Goal: Task Accomplishment & Management: Use online tool/utility

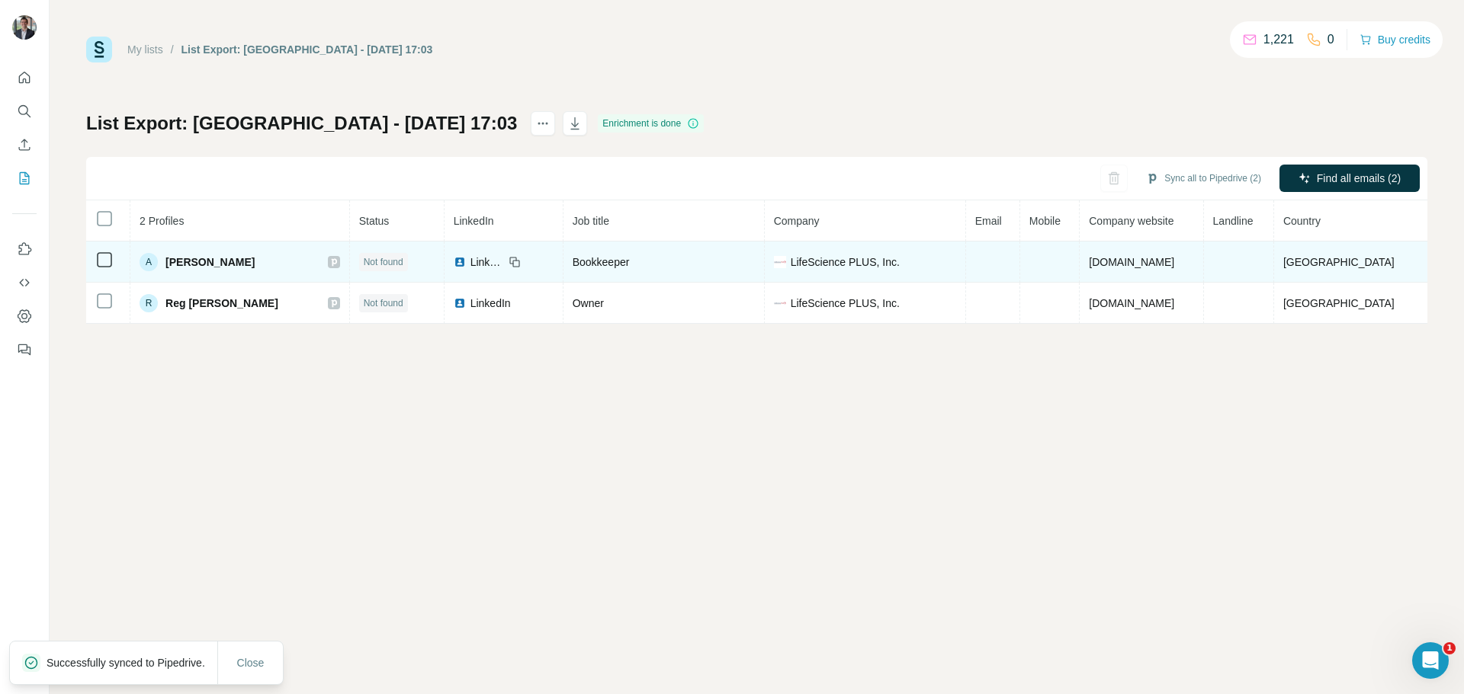
click at [470, 261] on span "LinkedIn" at bounding box center [487, 262] width 34 height 15
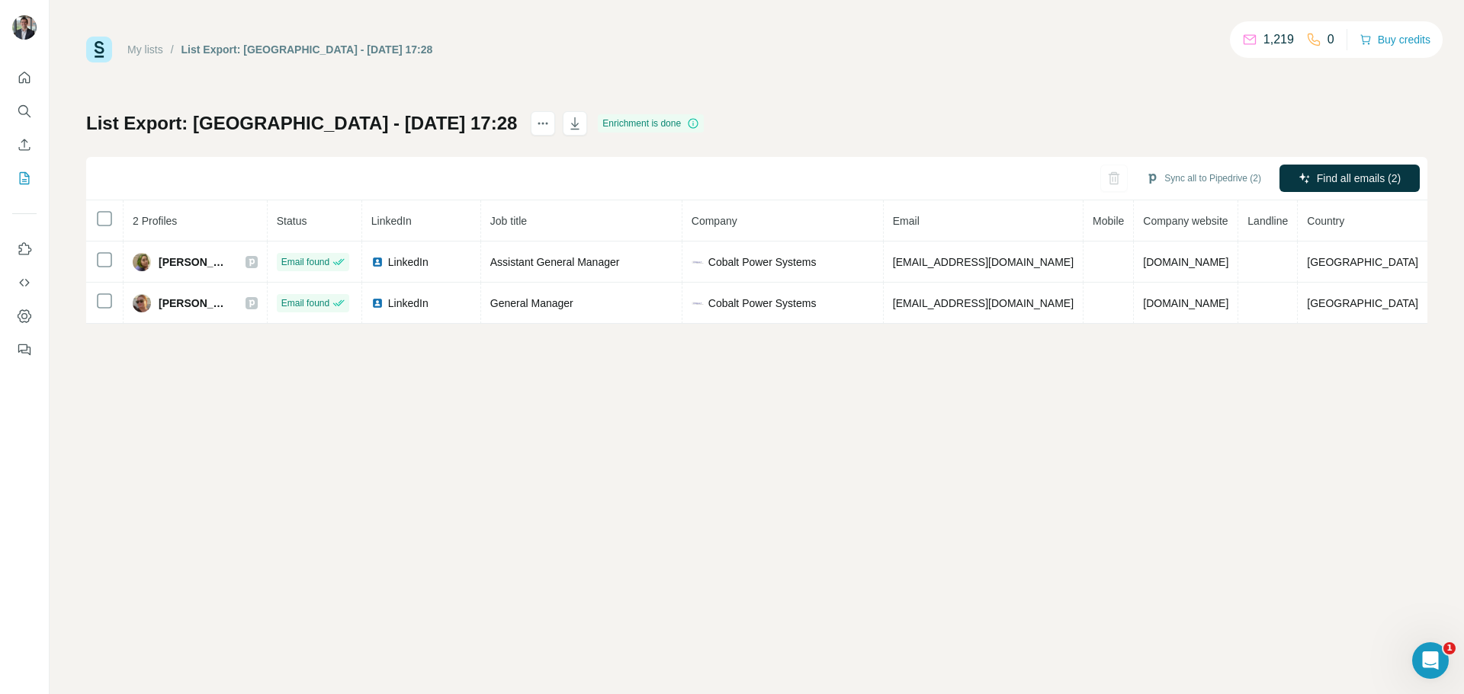
click at [93, 206] on th at bounding box center [104, 220] width 37 height 41
click at [1194, 177] on button "Sync all to Pipedrive (2)" at bounding box center [1203, 178] width 136 height 23
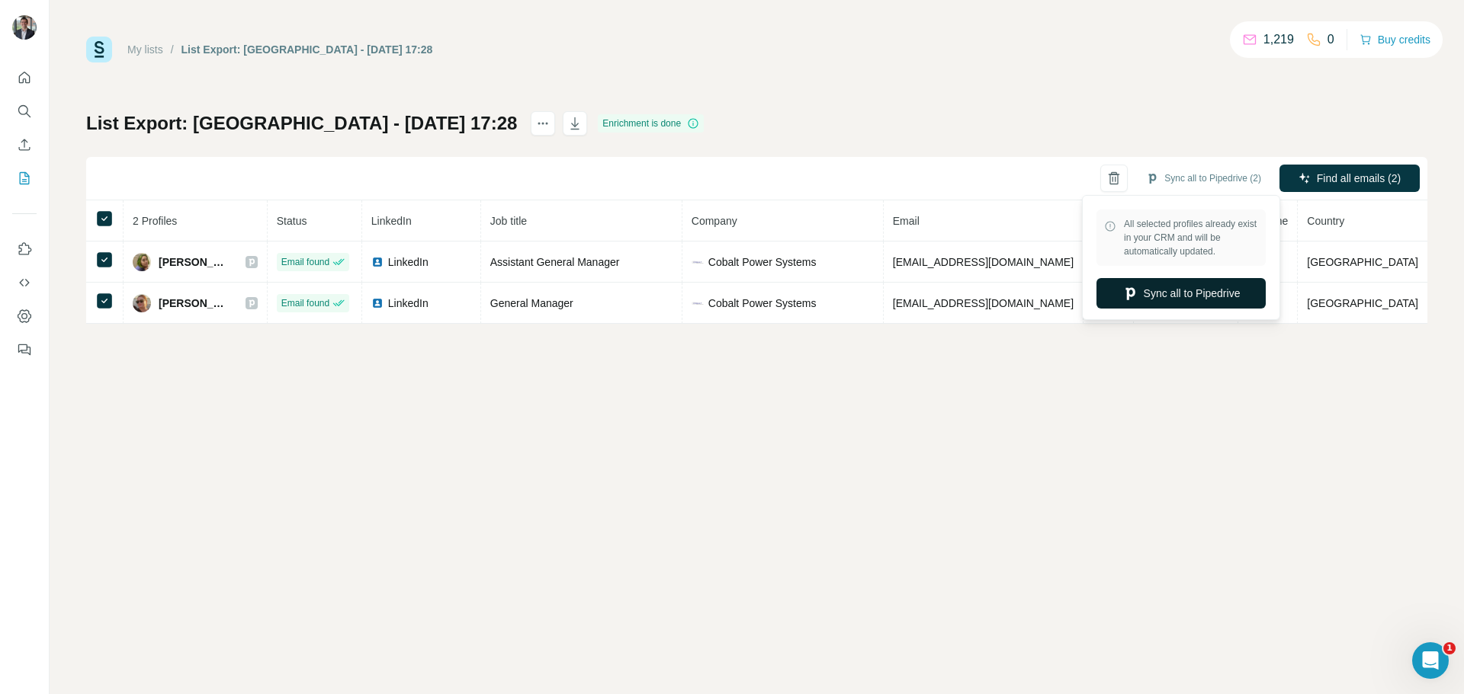
click at [1188, 298] on button "Sync all to Pipedrive" at bounding box center [1180, 293] width 169 height 30
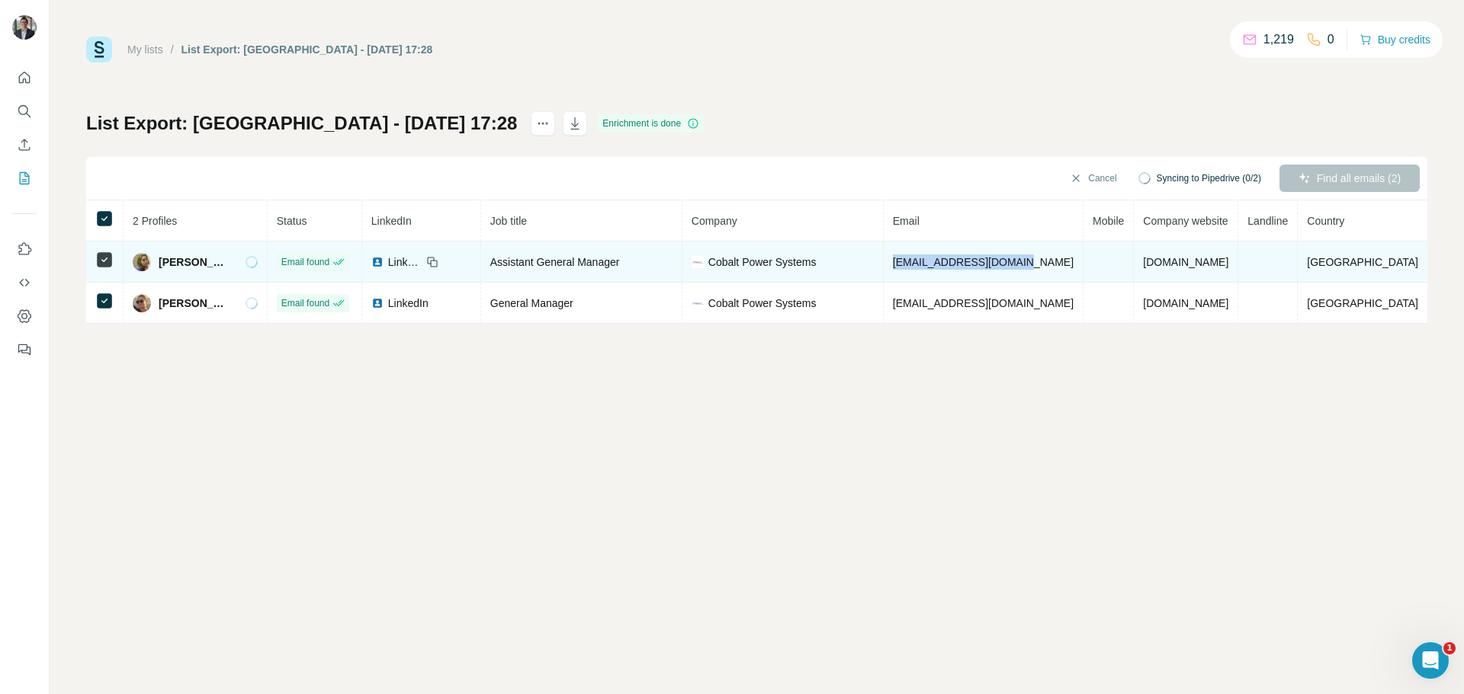
drag, startPoint x: 1060, startPoint y: 265, endPoint x: 900, endPoint y: 265, distance: 160.1
click at [900, 265] on tr "[PERSON_NAME] Email found LinkedIn Assistant General Manager Cobalt Power Syste…" at bounding box center [756, 262] width 1341 height 41
copy tr "[EMAIL_ADDRESS][DOMAIN_NAME]"
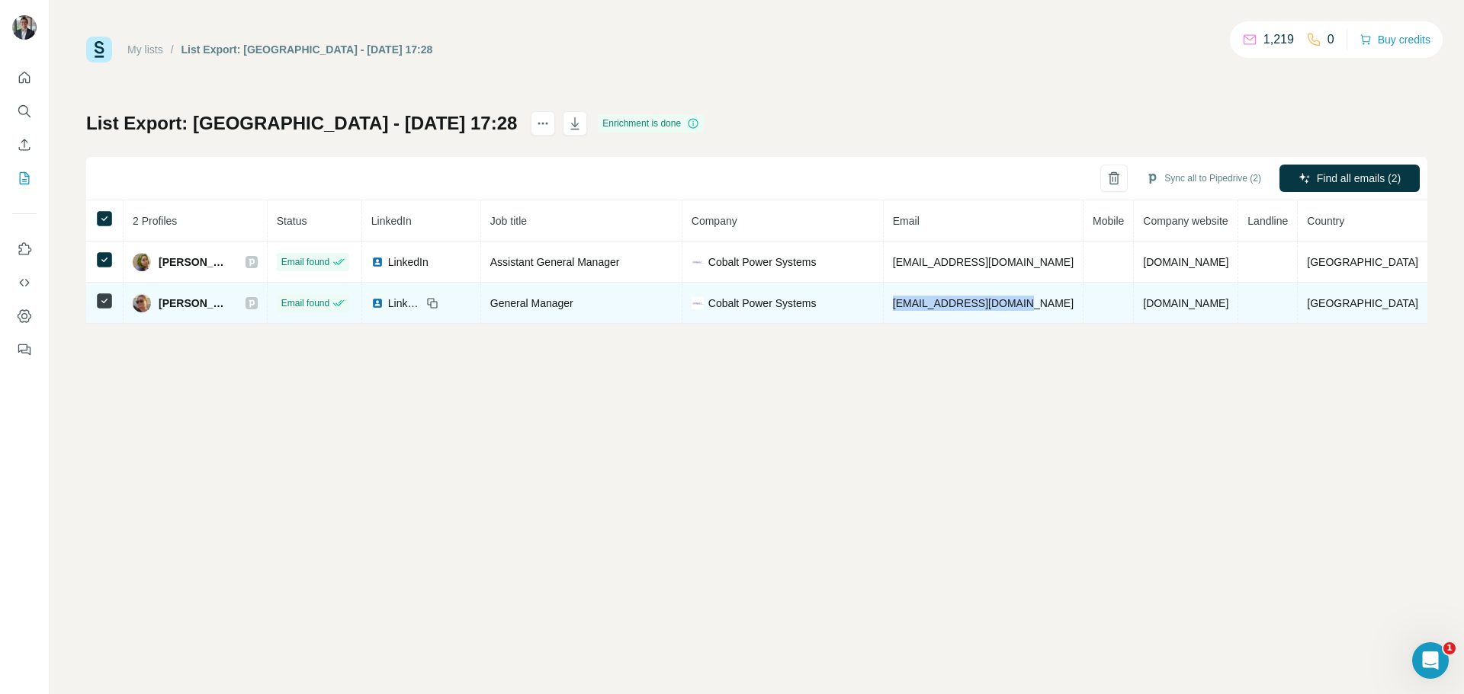
drag, startPoint x: 1048, startPoint y: 303, endPoint x: 921, endPoint y: 306, distance: 127.3
click at [921, 306] on td "[EMAIL_ADDRESS][DOMAIN_NAME]" at bounding box center [983, 303] width 200 height 41
copy span "[EMAIL_ADDRESS][DOMAIN_NAME]"
